Goal: Information Seeking & Learning: Learn about a topic

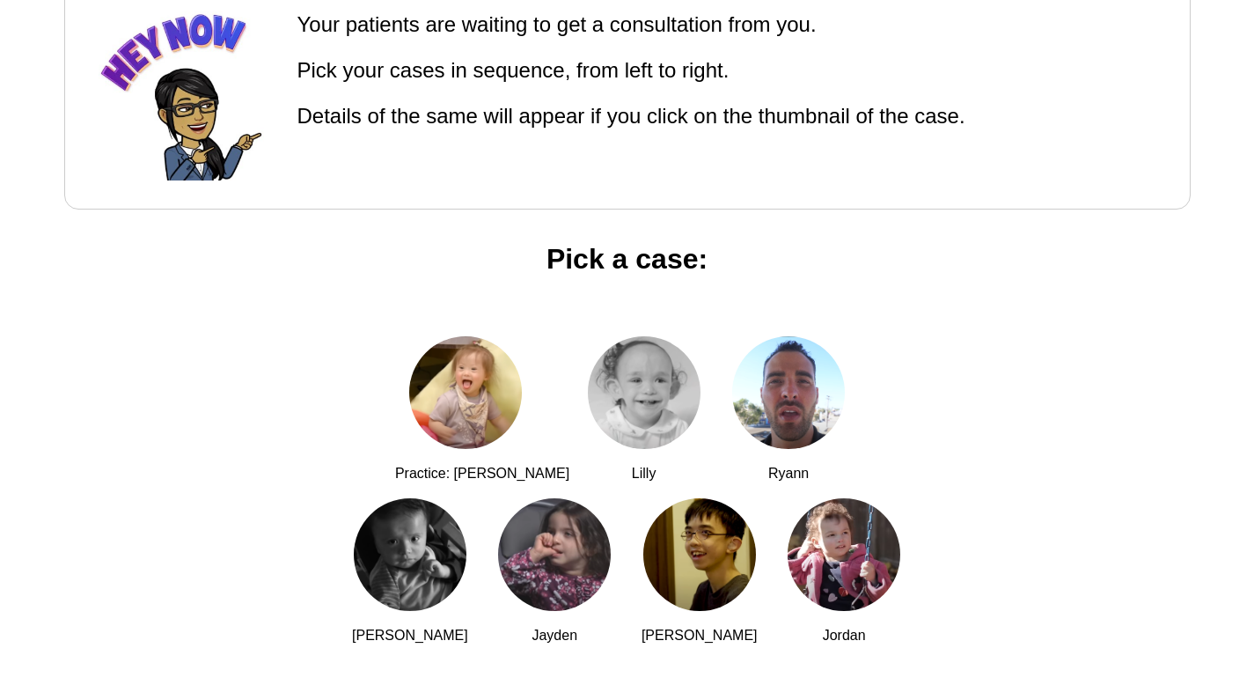
scroll to position [107, 0]
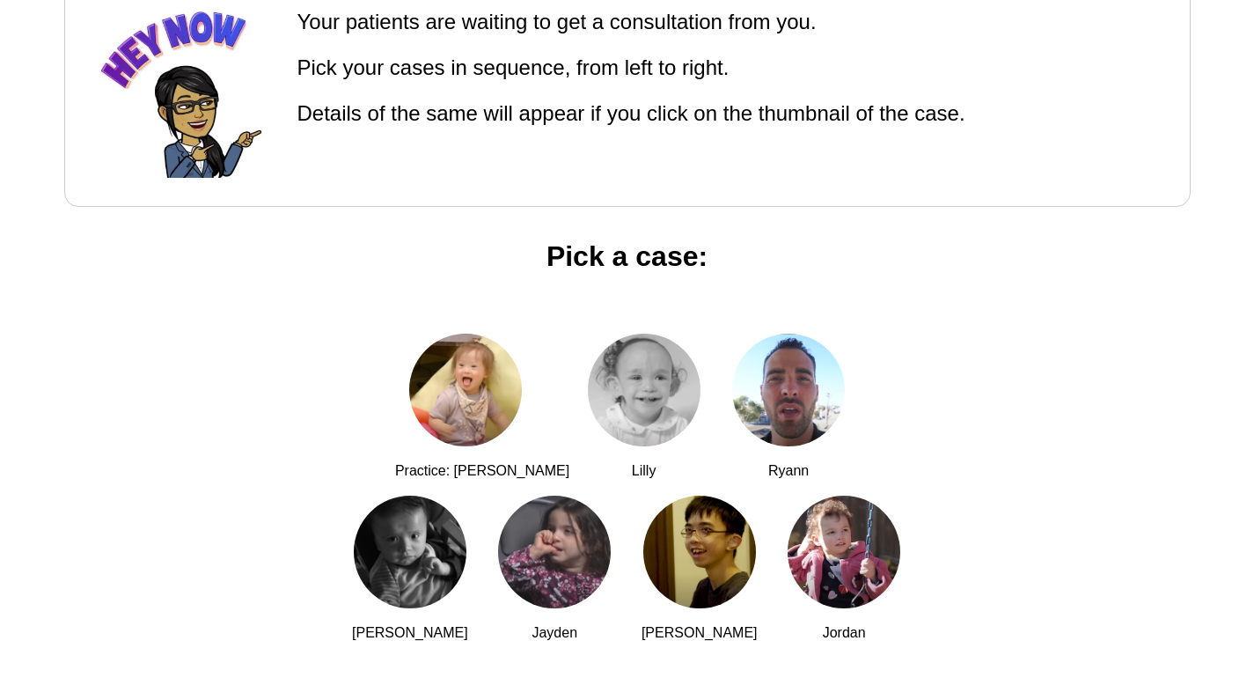
click at [643, 561] on div at bounding box center [699, 551] width 113 height 113
click at [466, 495] on div at bounding box center [410, 551] width 113 height 113
